Goal: Information Seeking & Learning: Compare options

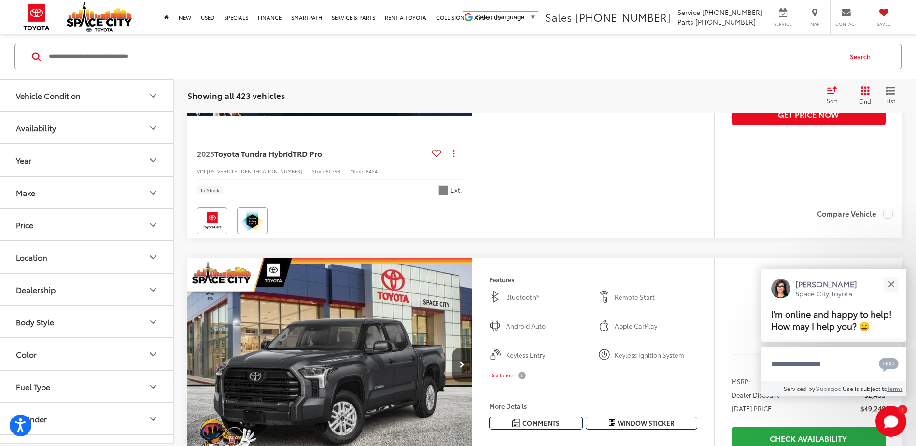
scroll to position [1111, 0]
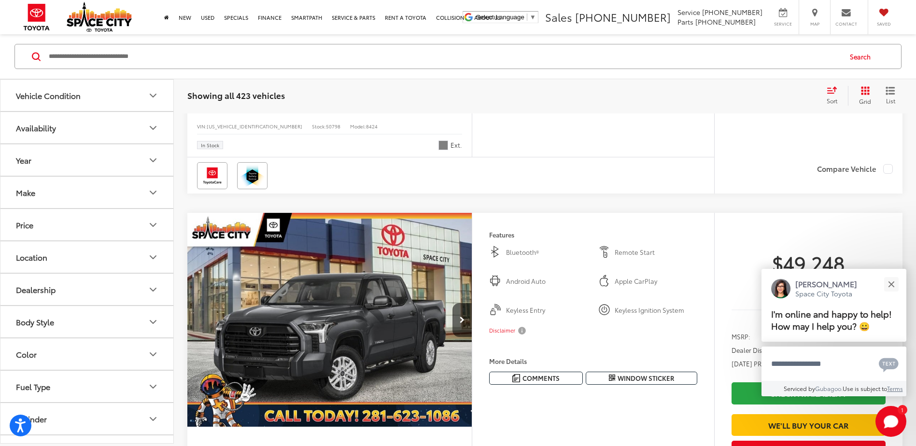
click at [57, 194] on button "Make" at bounding box center [87, 192] width 174 height 31
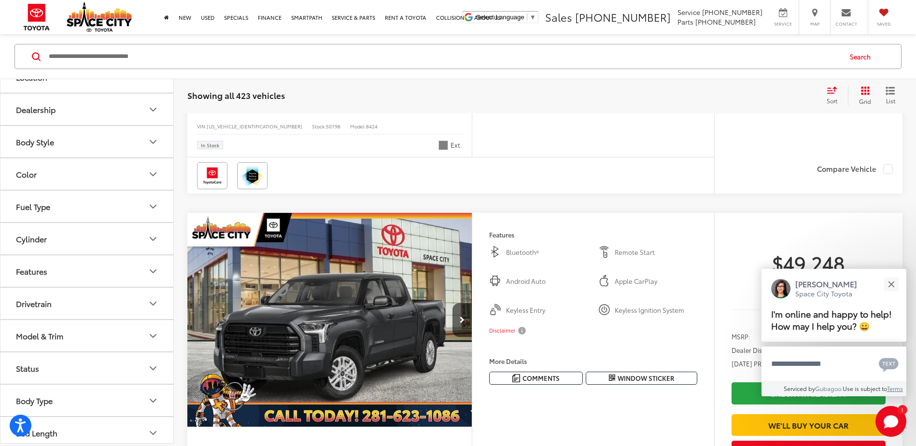
scroll to position [186, 0]
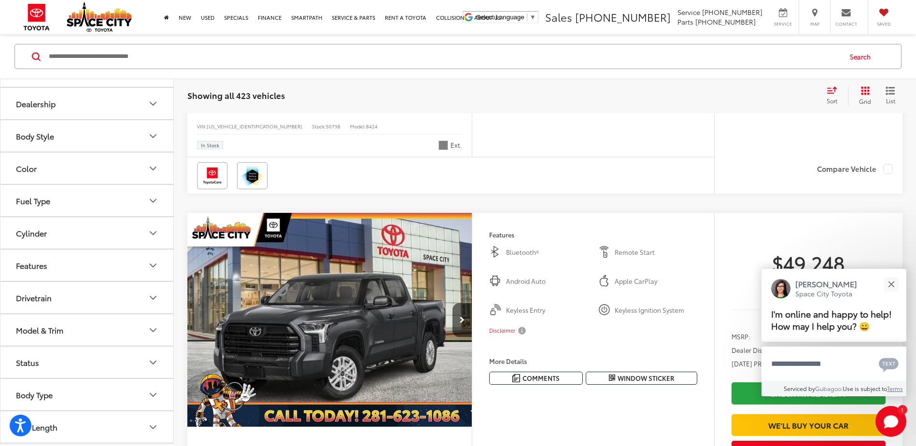
click at [57, 330] on div "Model & Trim" at bounding box center [39, 330] width 47 height 9
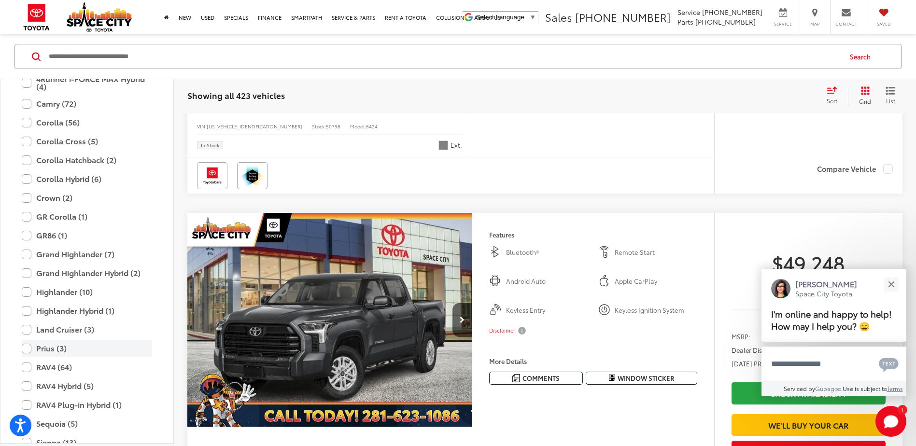
scroll to position [518, 0]
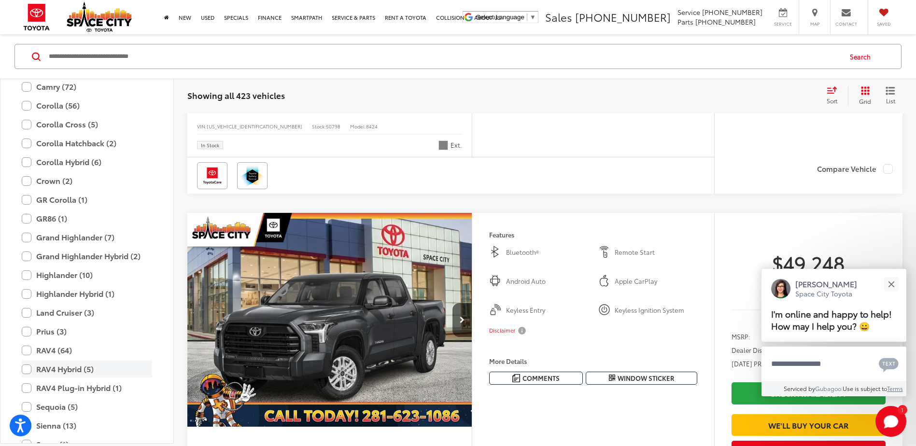
click at [26, 370] on label "RAV4 Hybrid (5)" at bounding box center [87, 369] width 130 height 17
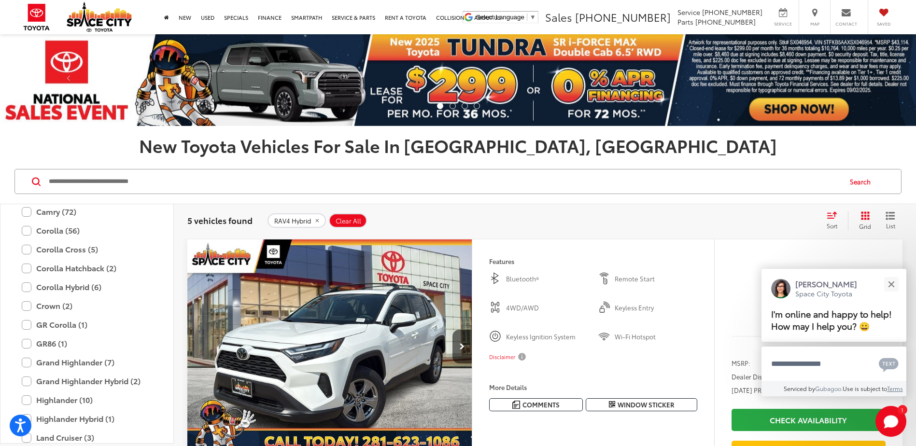
click at [462, 104] on li at bounding box center [465, 106] width 6 height 6
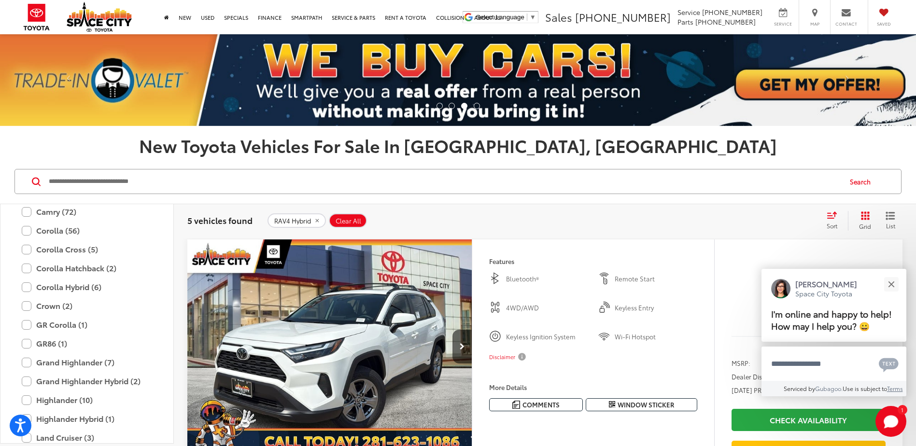
click at [451, 105] on li at bounding box center [452, 106] width 6 height 6
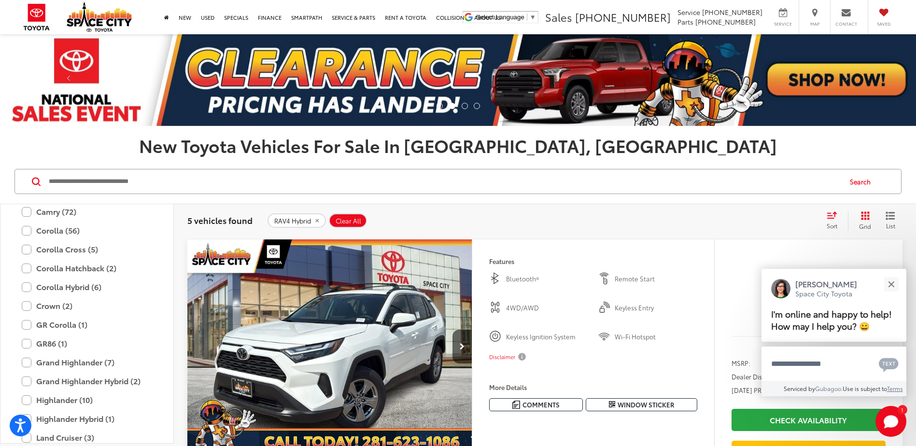
click at [475, 103] on li at bounding box center [477, 106] width 6 height 6
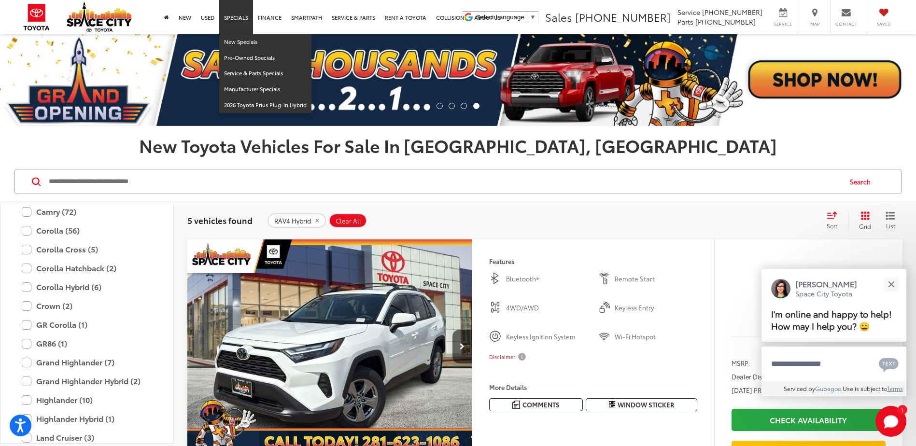
click at [230, 18] on link "Specials" at bounding box center [236, 17] width 34 height 34
click at [237, 16] on link "Specials" at bounding box center [236, 17] width 34 height 34
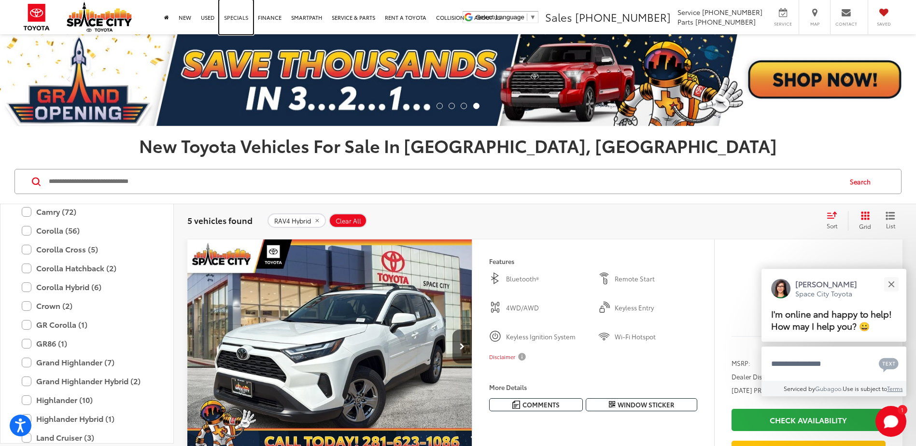
click at [237, 16] on link "Specials" at bounding box center [236, 17] width 34 height 34
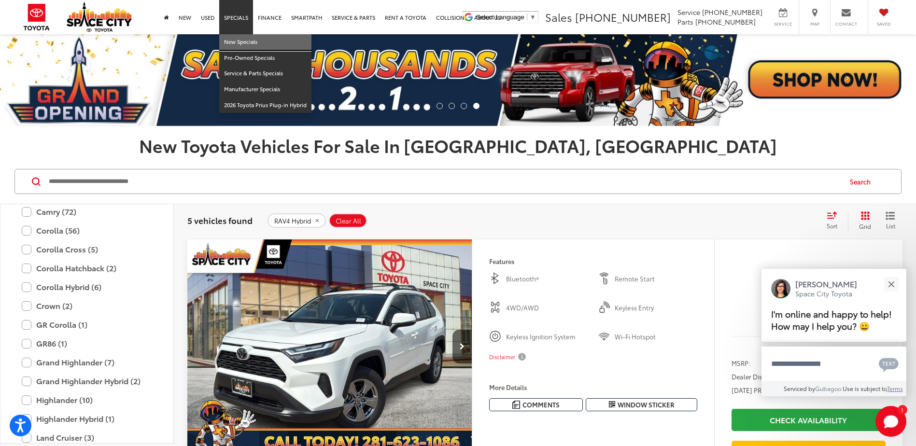
click at [238, 41] on link "New Specials" at bounding box center [265, 42] width 92 height 16
